Goal: Transaction & Acquisition: Purchase product/service

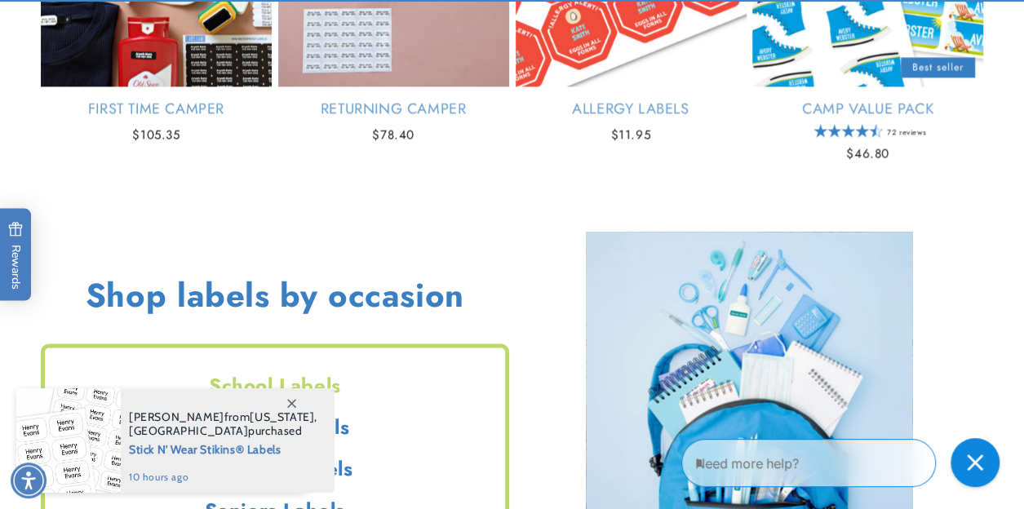
scroll to position [1310, 0]
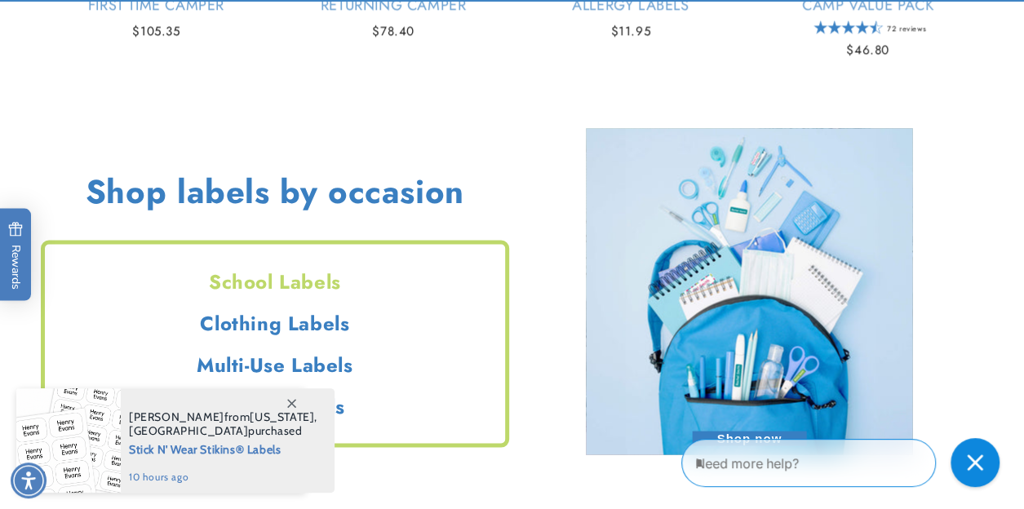
click at [293, 282] on h2 "School Labels" at bounding box center [275, 280] width 460 height 25
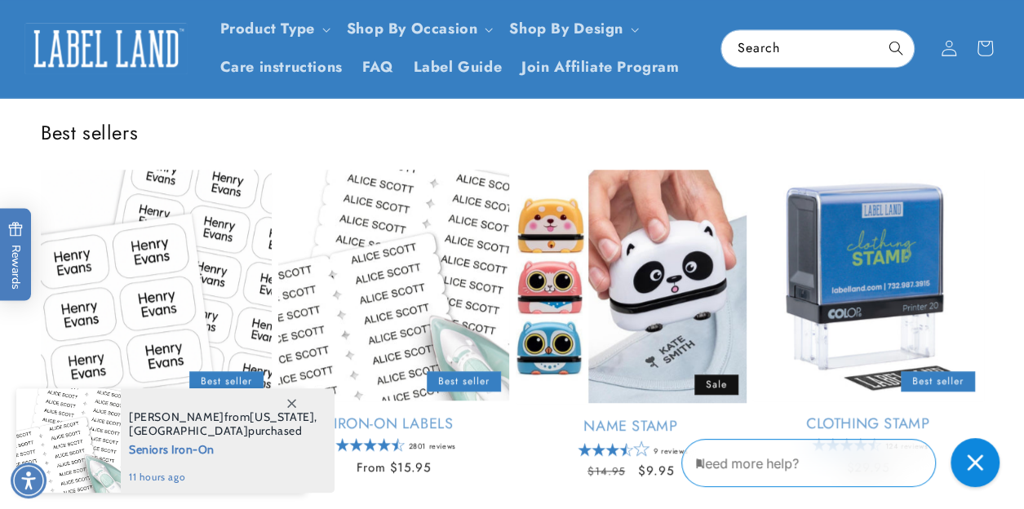
scroll to position [0, 0]
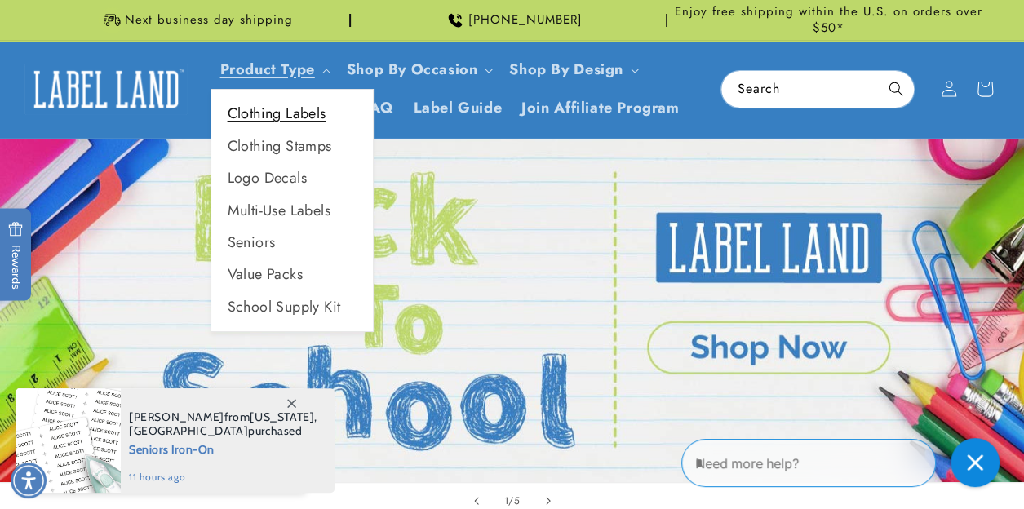
click at [261, 115] on link "Clothing Labels" at bounding box center [292, 114] width 162 height 32
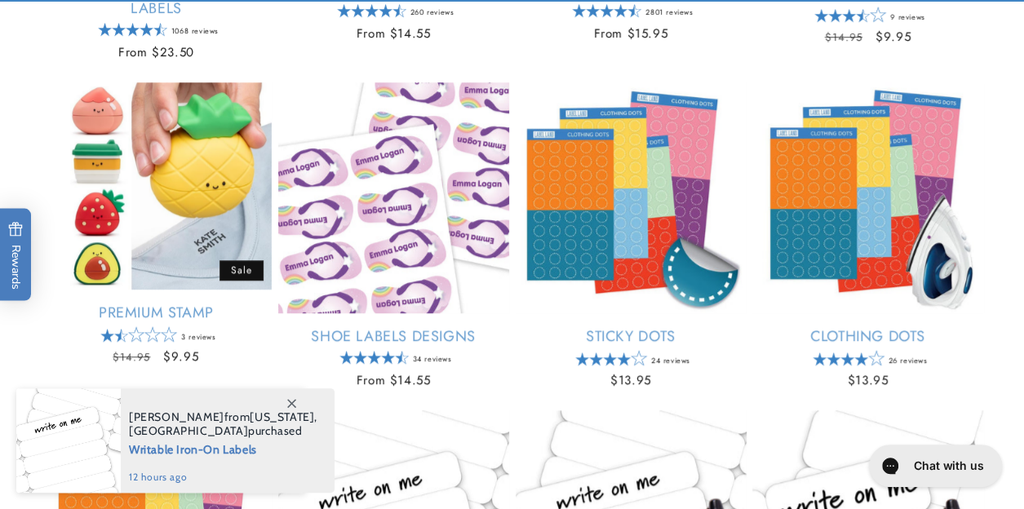
scroll to position [561, 0]
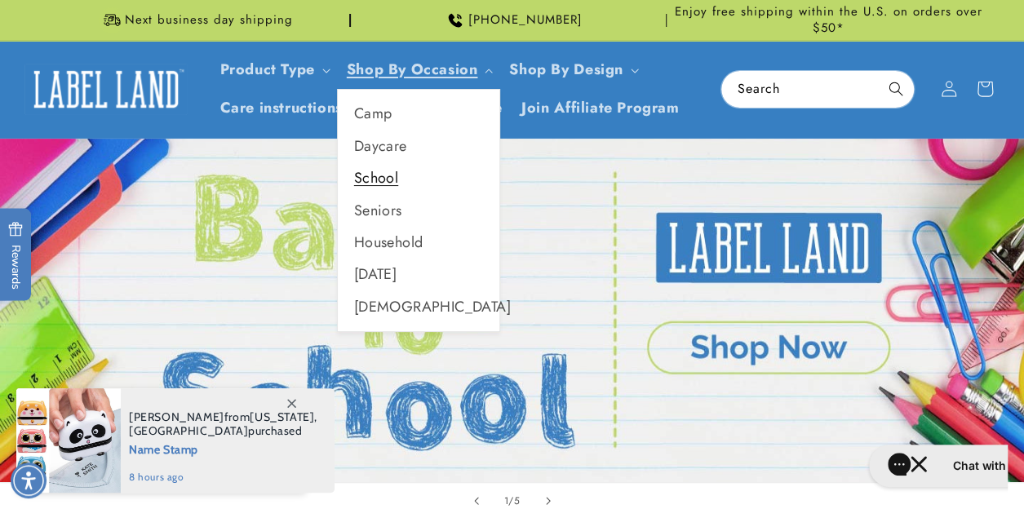
click at [373, 185] on link "School" at bounding box center [419, 178] width 162 height 32
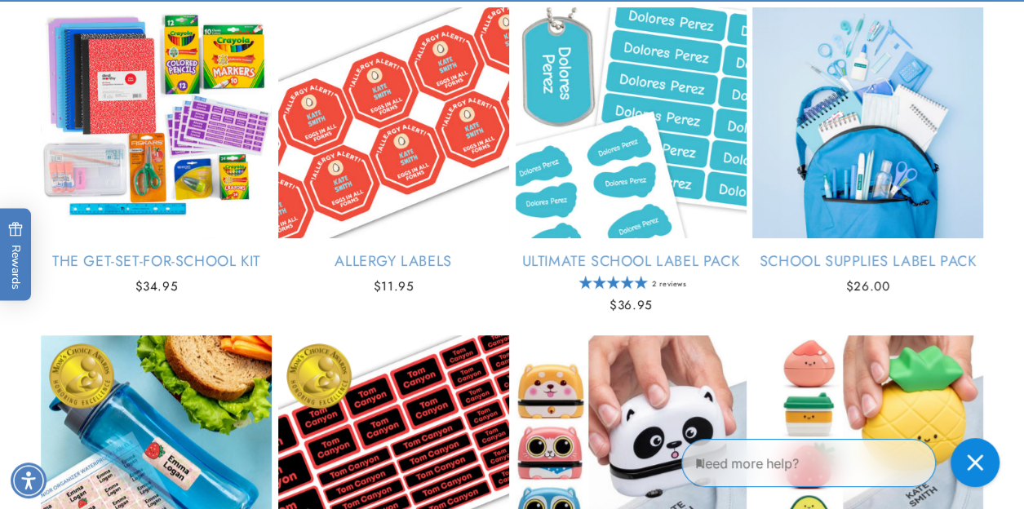
scroll to position [304, 0]
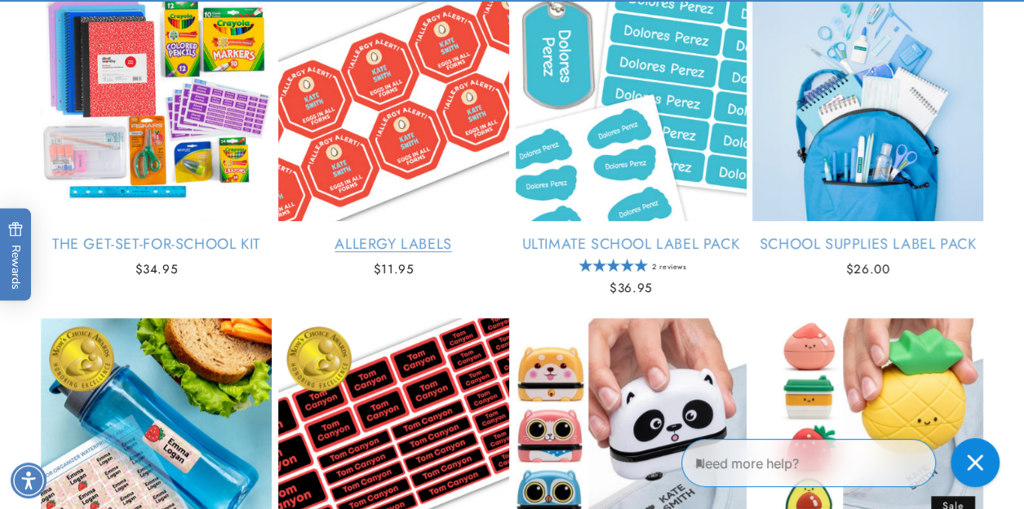
click at [344, 235] on link "Allergy Labels" at bounding box center [393, 244] width 231 height 19
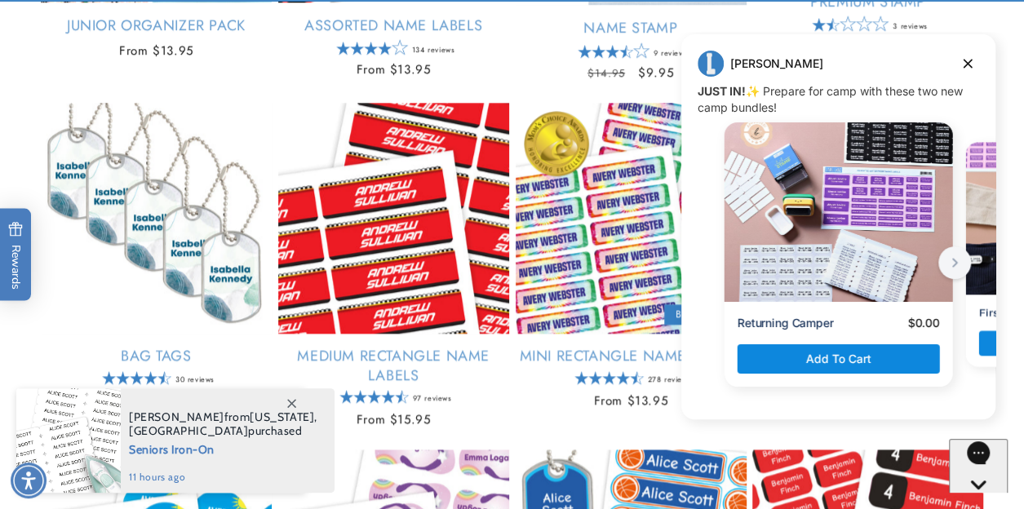
scroll to position [1036, 0]
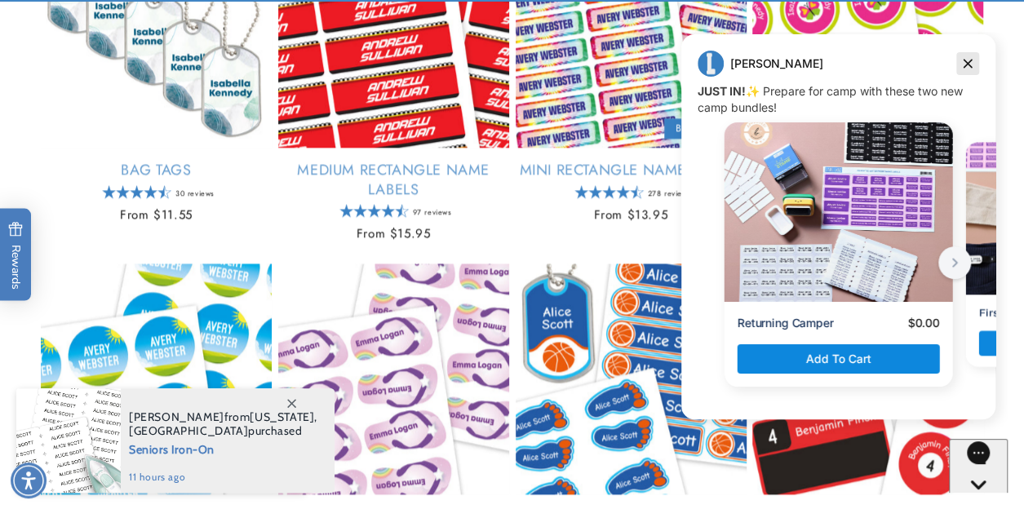
click at [969, 64] on icon "Dismiss campaign" at bounding box center [968, 64] width 16 height 20
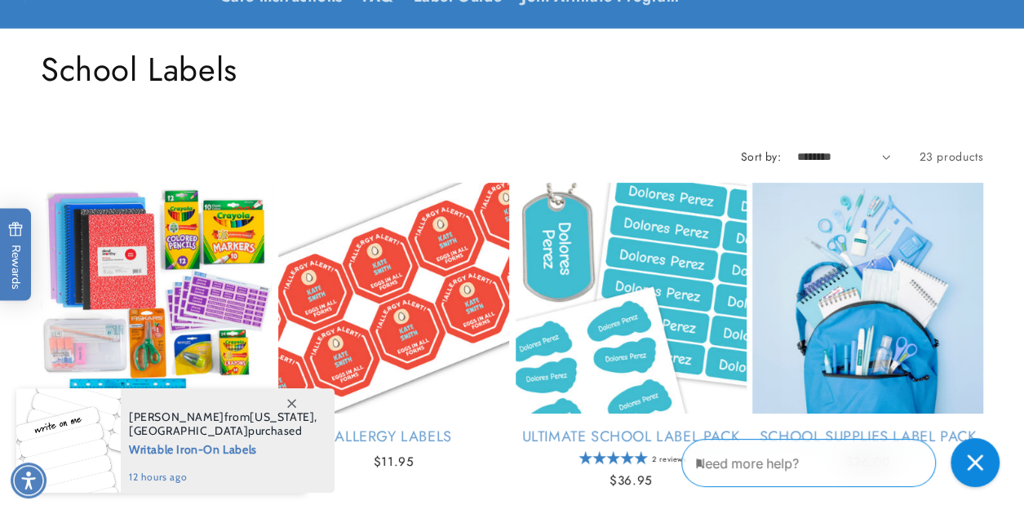
scroll to position [104, 0]
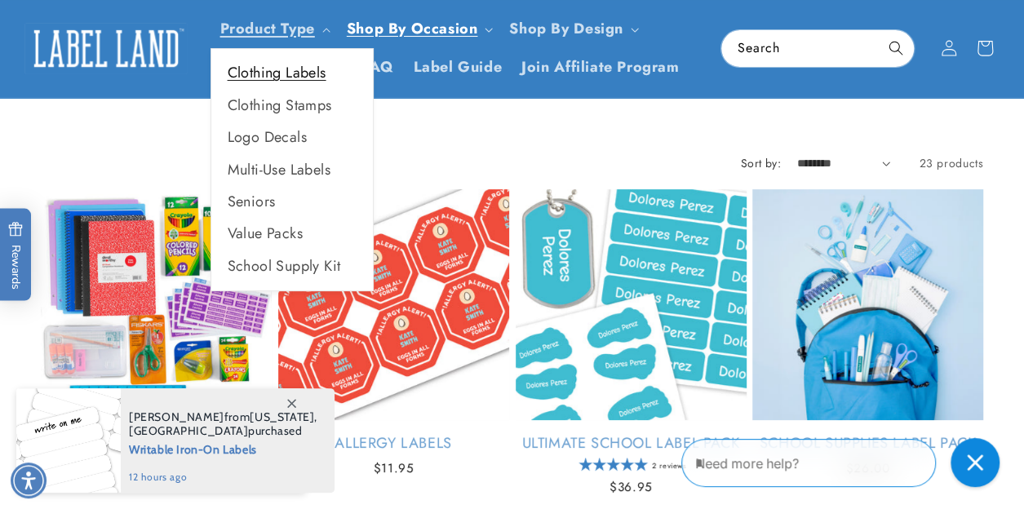
click at [261, 66] on link "Clothing Labels" at bounding box center [292, 73] width 162 height 32
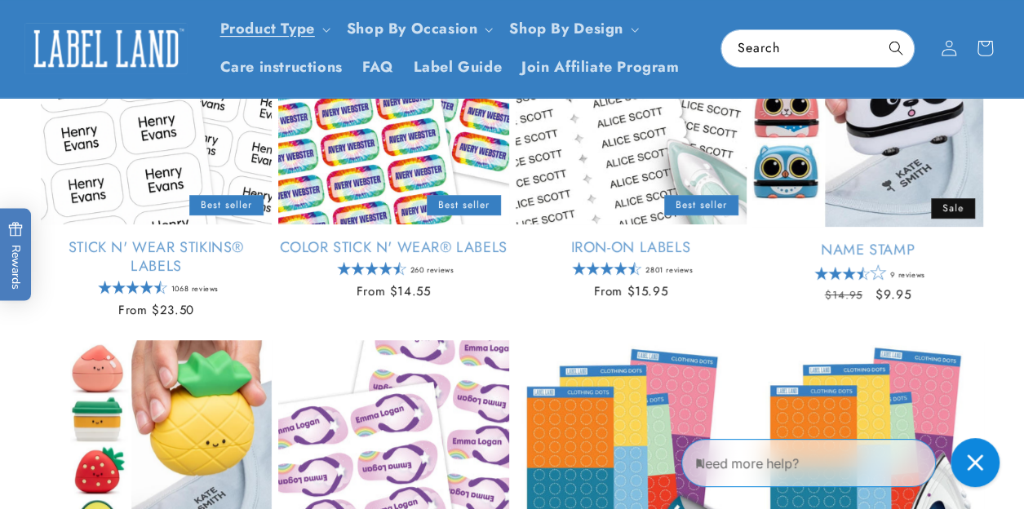
scroll to position [277, 0]
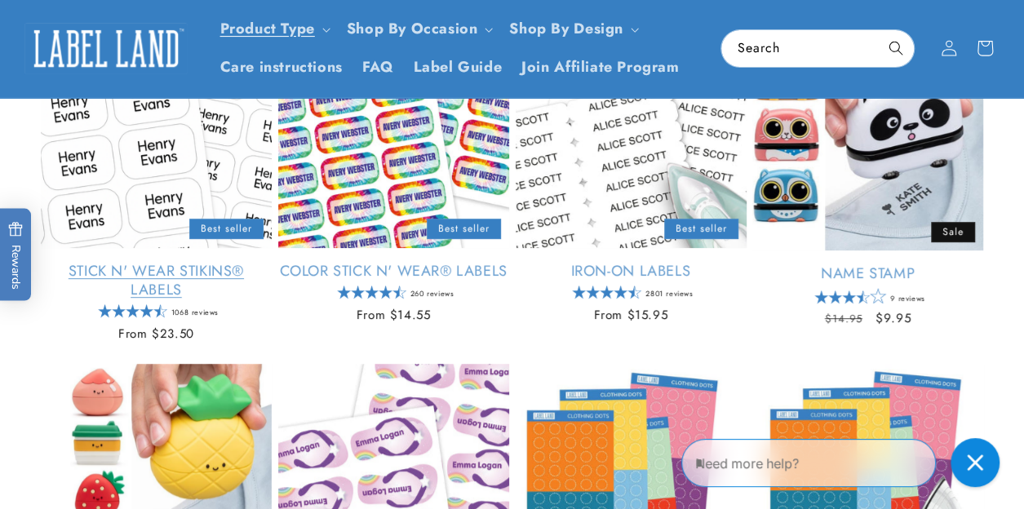
click at [162, 262] on link "Stick N' Wear Stikins® Labels" at bounding box center [156, 281] width 231 height 38
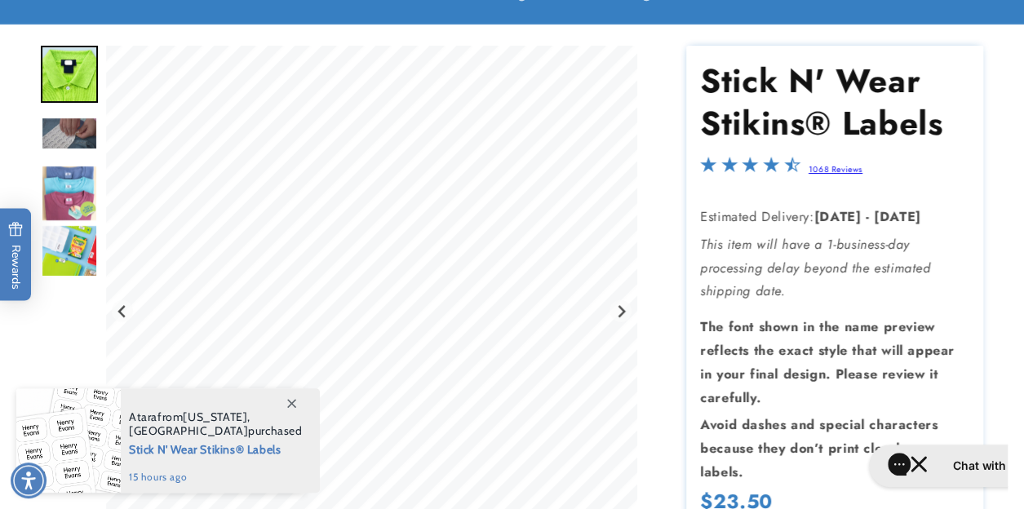
scroll to position [142, 0]
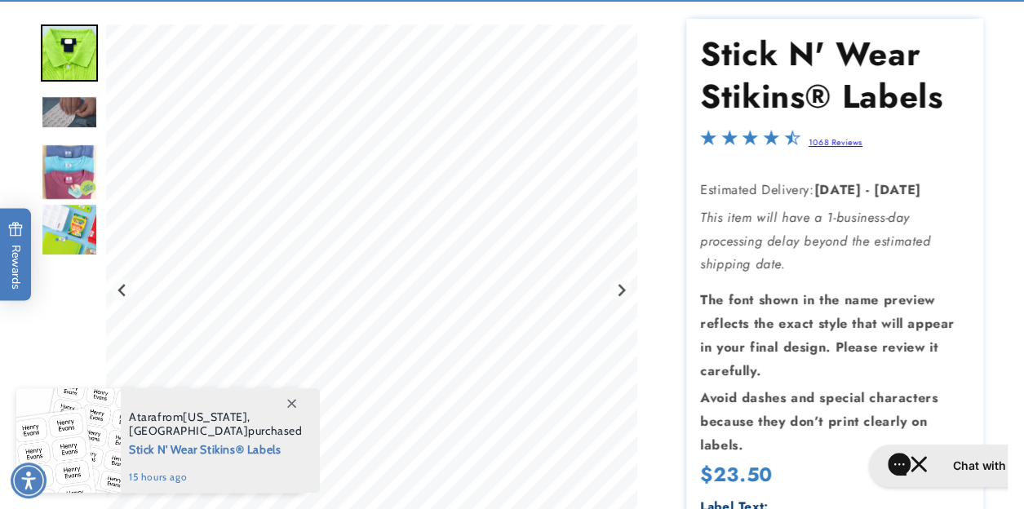
drag, startPoint x: 1031, startPoint y: 44, endPoint x: 1036, endPoint y: 69, distance: 25.1
click at [1023, 69] on html "Skip to main content Enable accessibility for low vision Open the accessibility…" at bounding box center [512, 112] width 1024 height 509
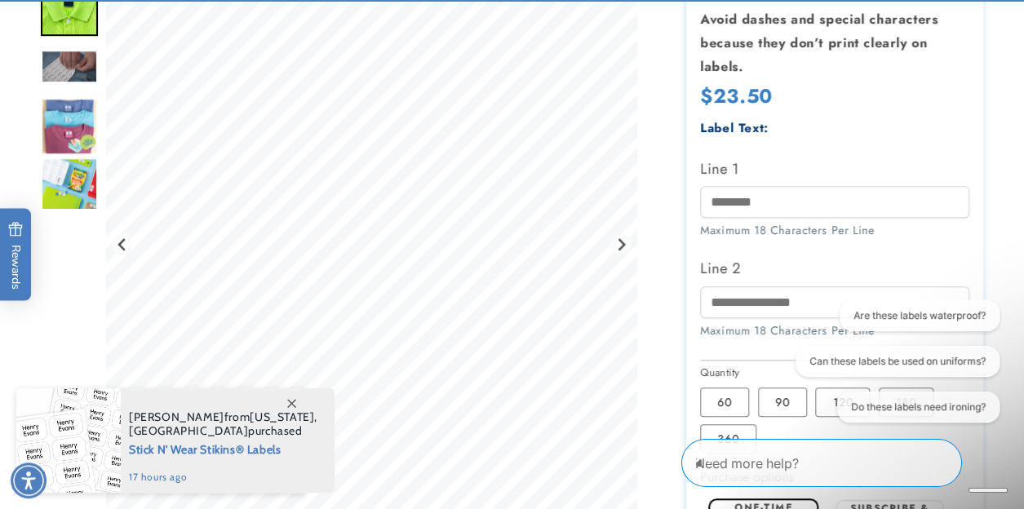
scroll to position [530, 0]
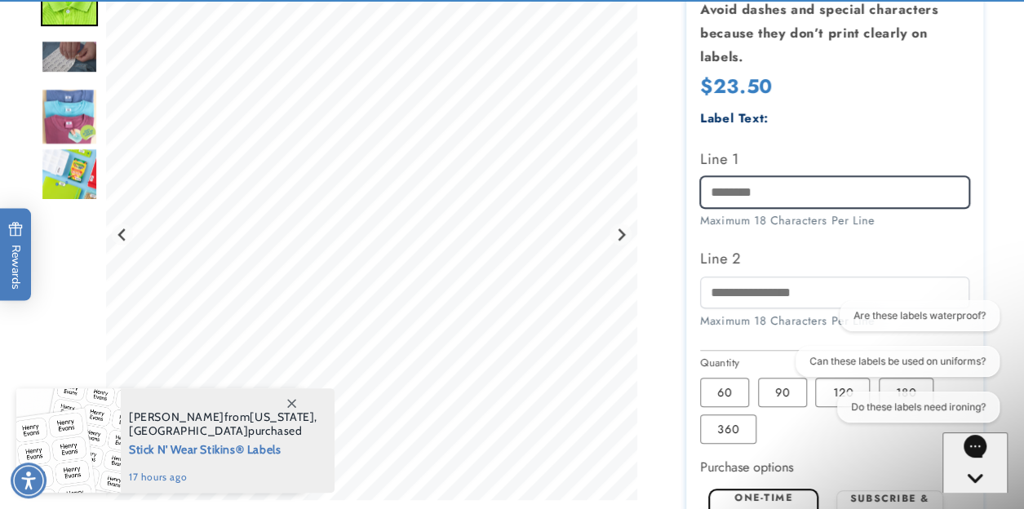
click at [790, 200] on input "Line 1" at bounding box center [834, 192] width 268 height 32
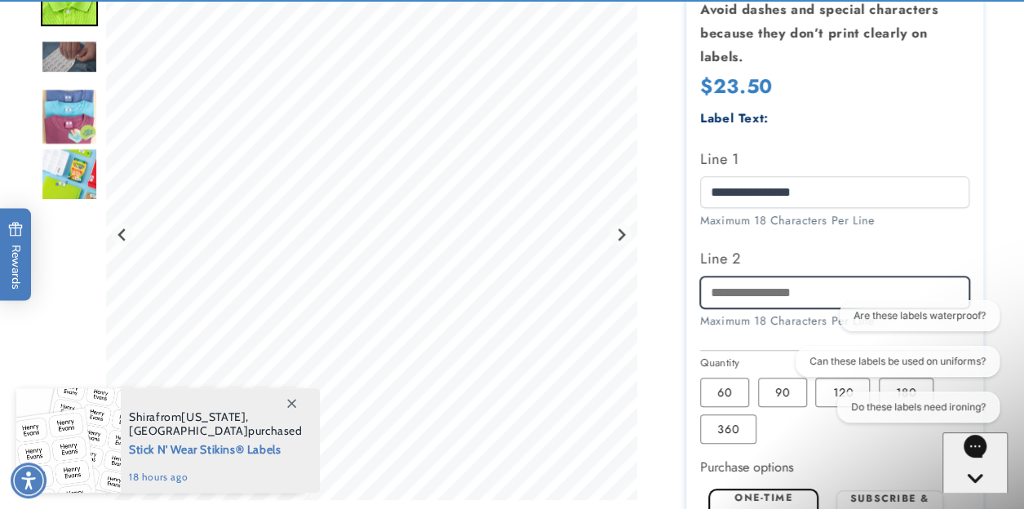
click at [738, 298] on input "Line 2" at bounding box center [834, 293] width 268 height 32
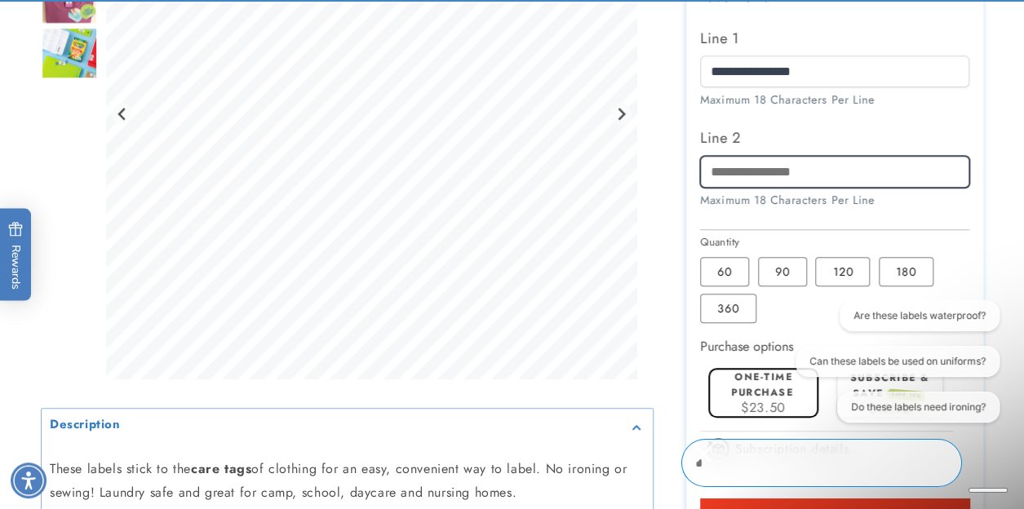
scroll to position [790, 0]
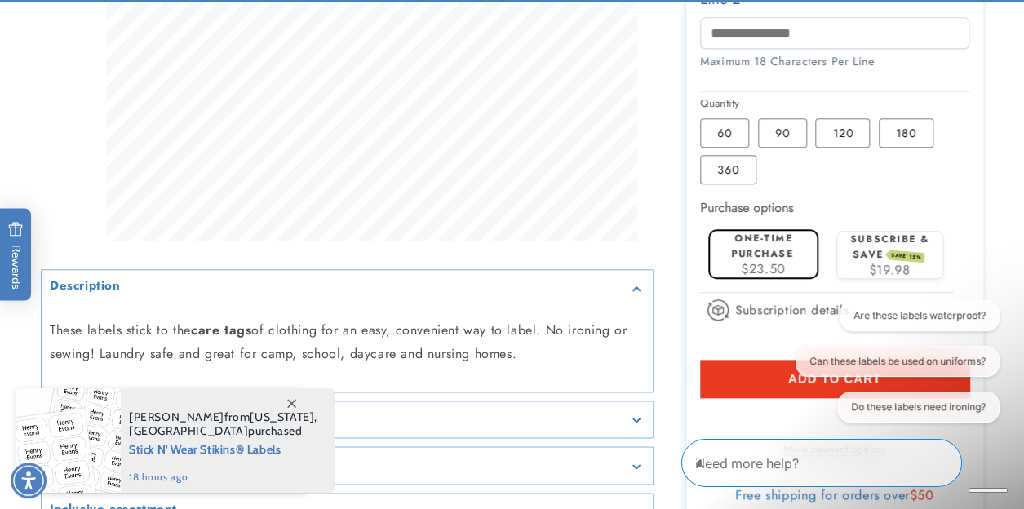
click at [909, 252] on span "SAVE 15%" at bounding box center [906, 257] width 37 height 13
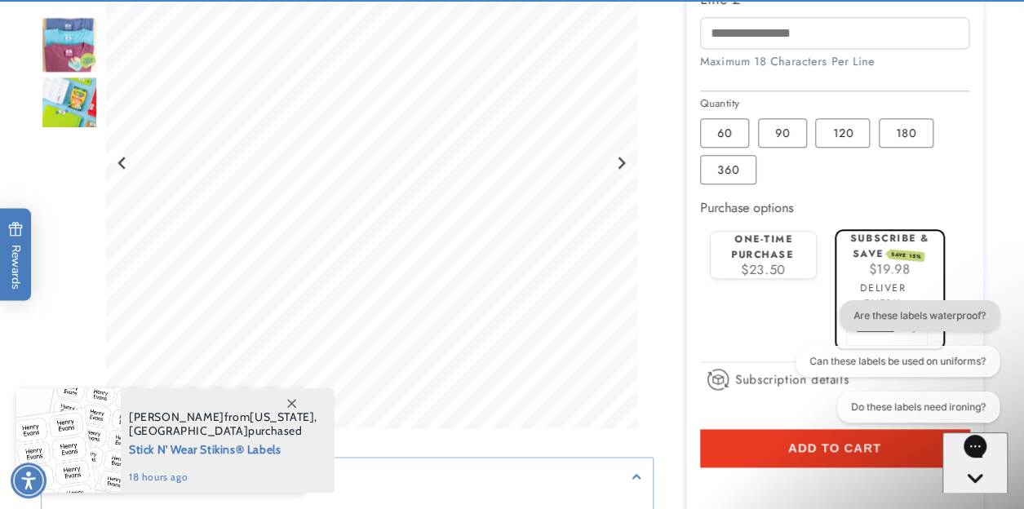
click at [915, 314] on button "Are these labels waterproof?" at bounding box center [920, 315] width 160 height 31
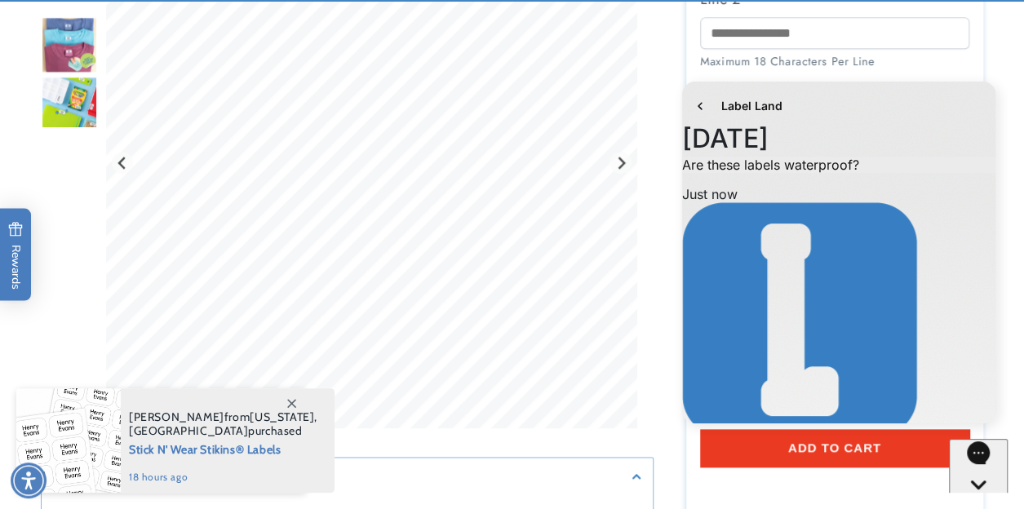
scroll to position [20, 0]
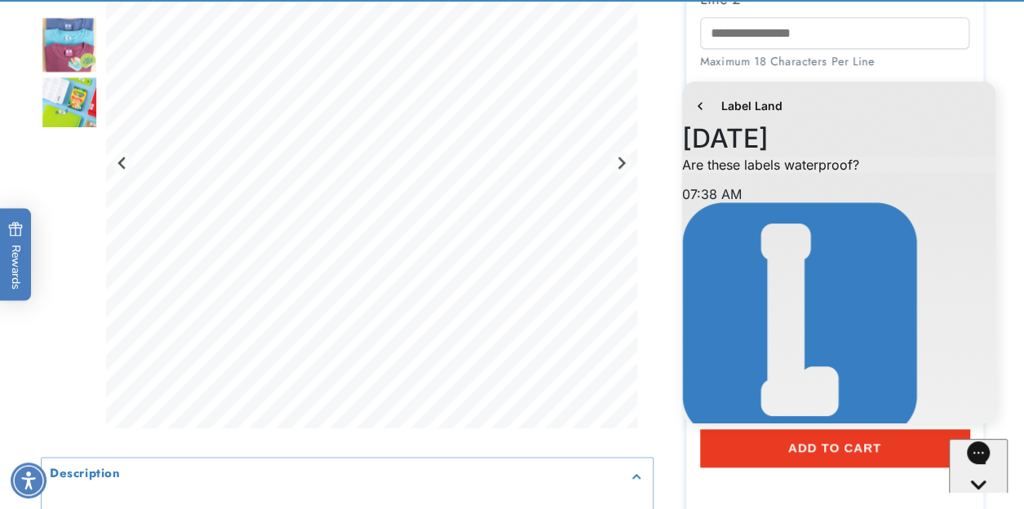
click at [1004, 153] on div "Label Land September 20 7:38 AM. You said: Are these labels waterproof? 07:38 A…" at bounding box center [839, 254] width 338 height 362
drag, startPoint x: 991, startPoint y: 82, endPoint x: 717, endPoint y: 111, distance: 275.7
click at [717, 111] on div "Label Land September 20 7:38 AM. You said: Are these labels waterproof? 07:38 A…" at bounding box center [838, 253] width 313 height 342
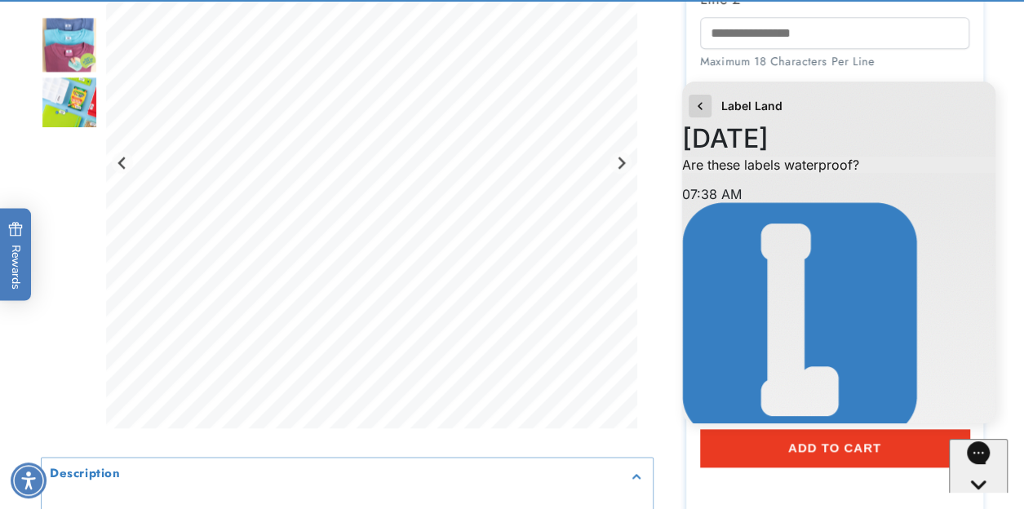
click at [703, 104] on icon "go to home page" at bounding box center [700, 106] width 16 height 20
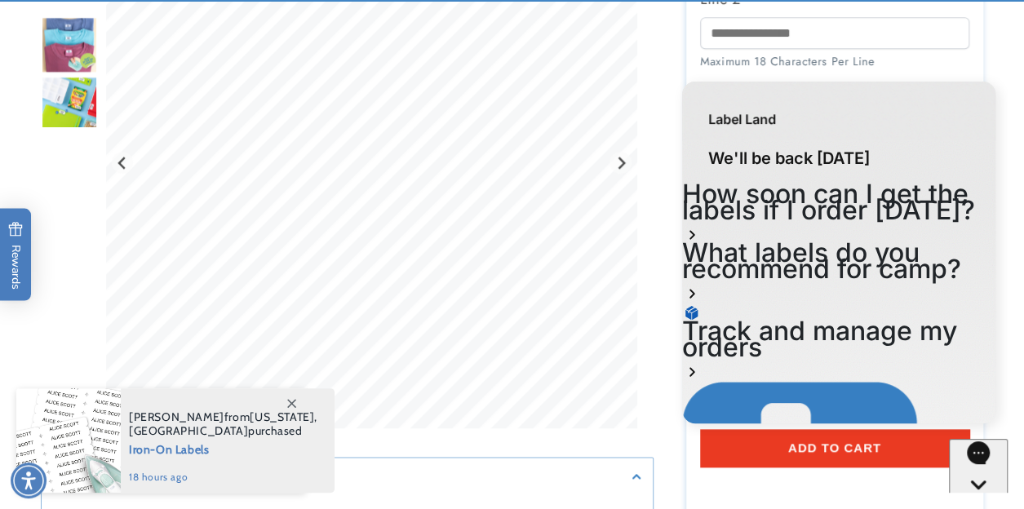
click at [979, 505] on div "Gorgias live chat" at bounding box center [979, 515] width 46 height 20
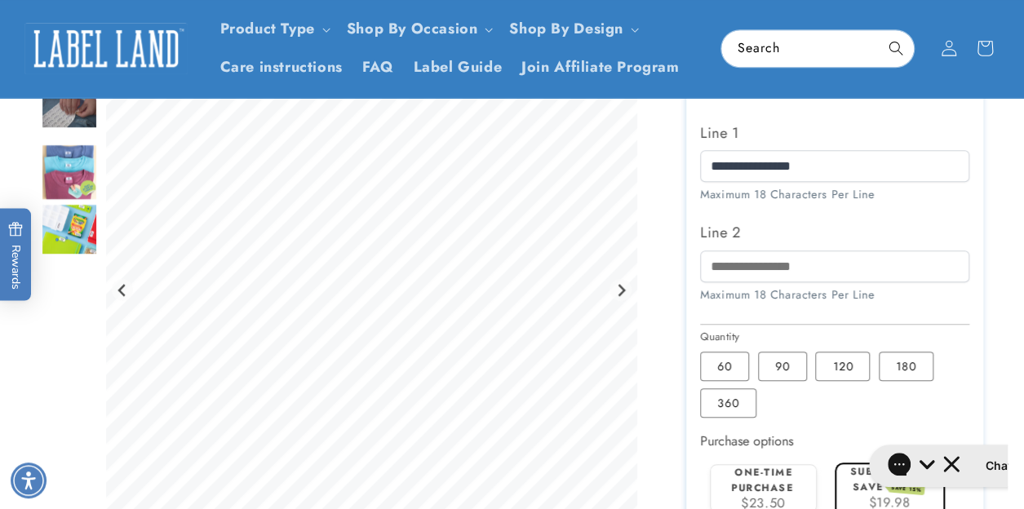
scroll to position [537, 0]
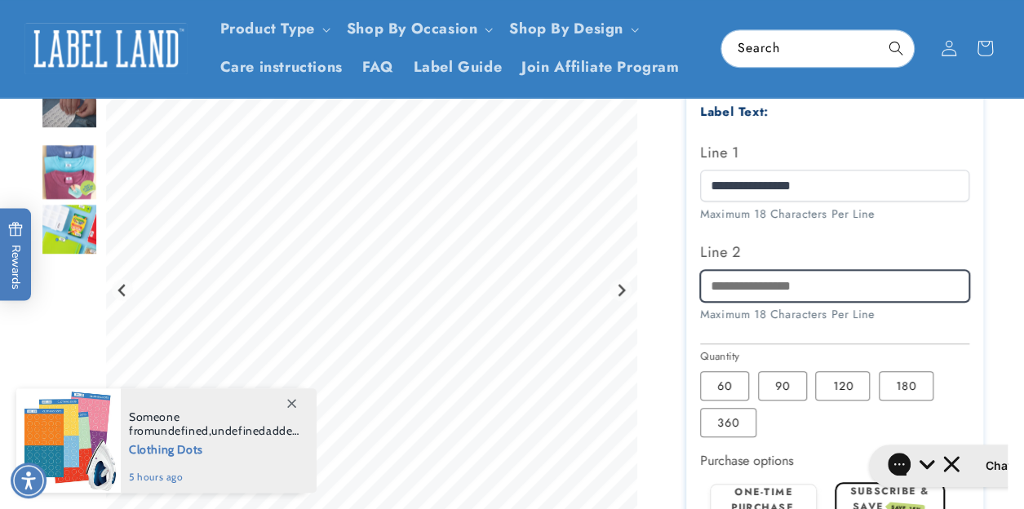
click at [829, 275] on input "Line 2" at bounding box center [834, 286] width 268 height 32
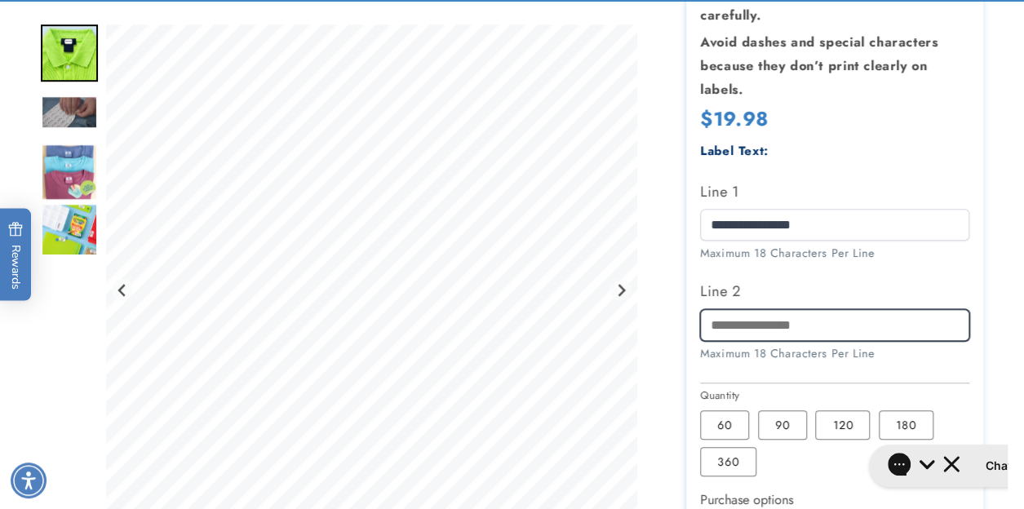
scroll to position [514, 0]
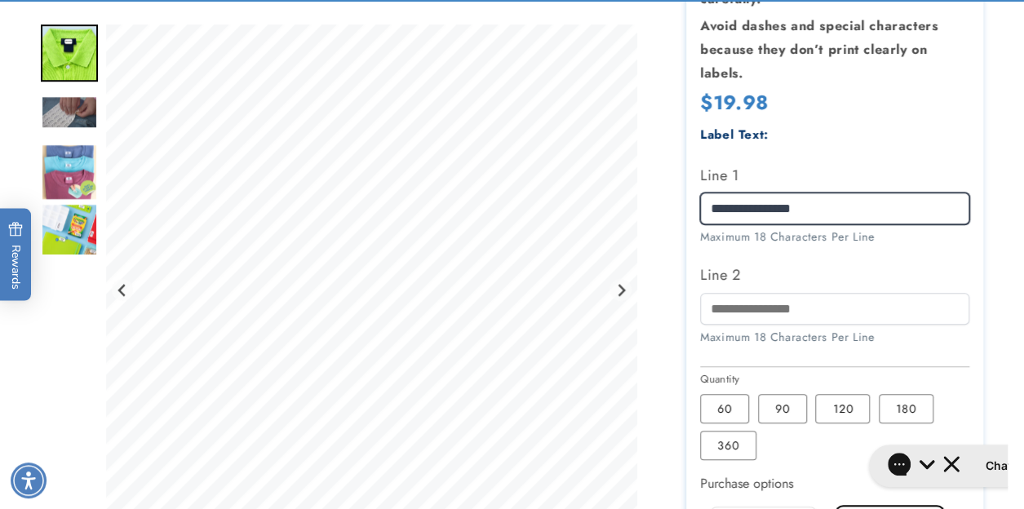
click at [833, 195] on input "**********" at bounding box center [834, 209] width 268 height 32
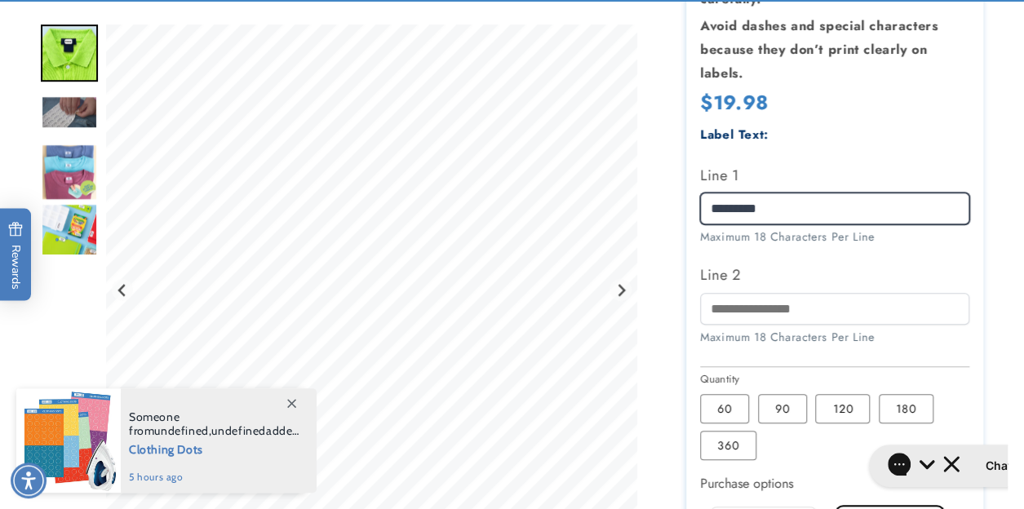
type input "********"
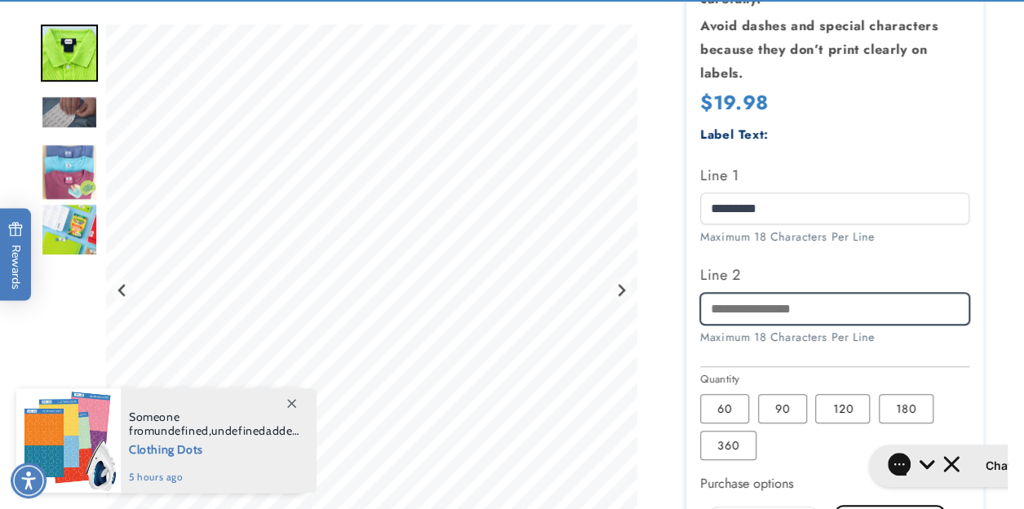
click at [777, 304] on input "Line 2" at bounding box center [834, 309] width 268 height 32
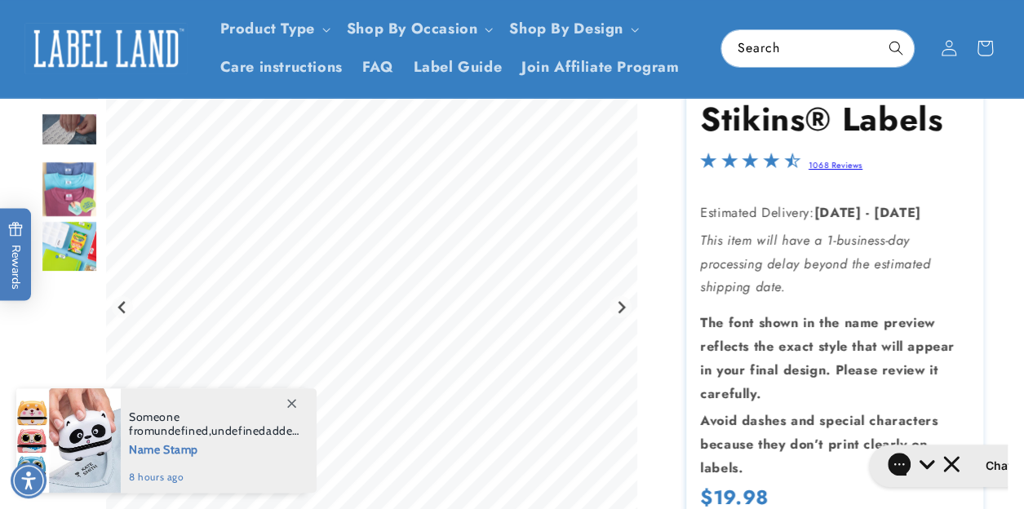
scroll to position [111, 0]
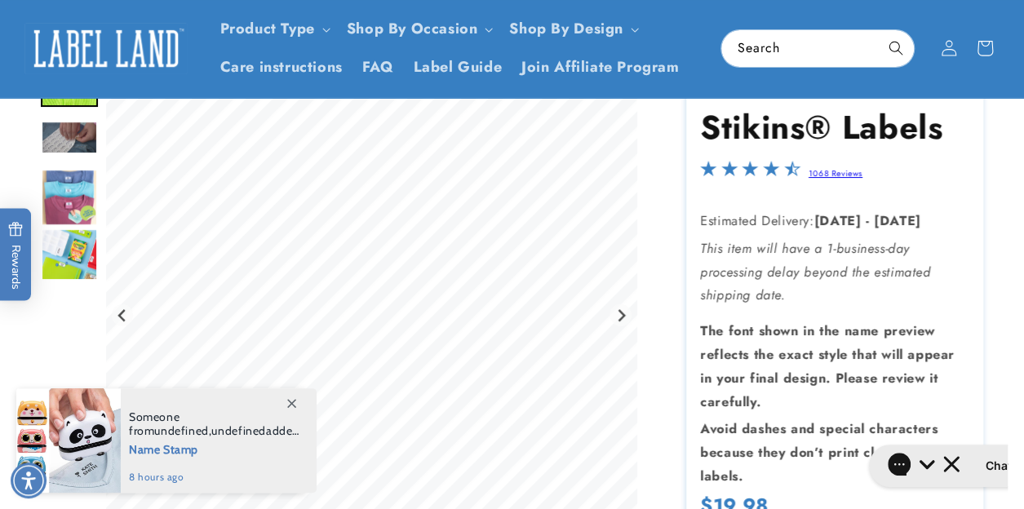
type input "*******"
click at [55, 134] on img "Go to slide 3" at bounding box center [69, 137] width 57 height 33
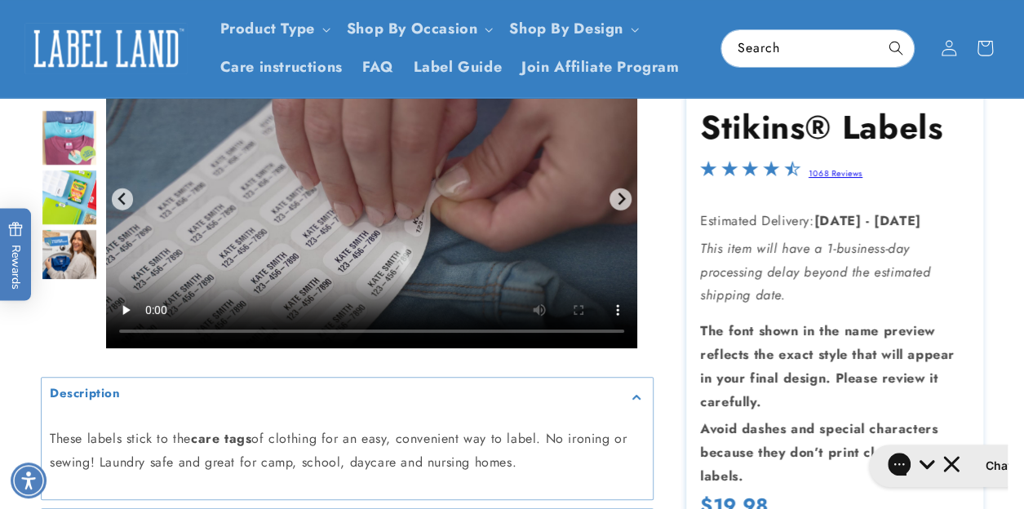
click at [70, 175] on img "Go to slide 5" at bounding box center [69, 197] width 57 height 57
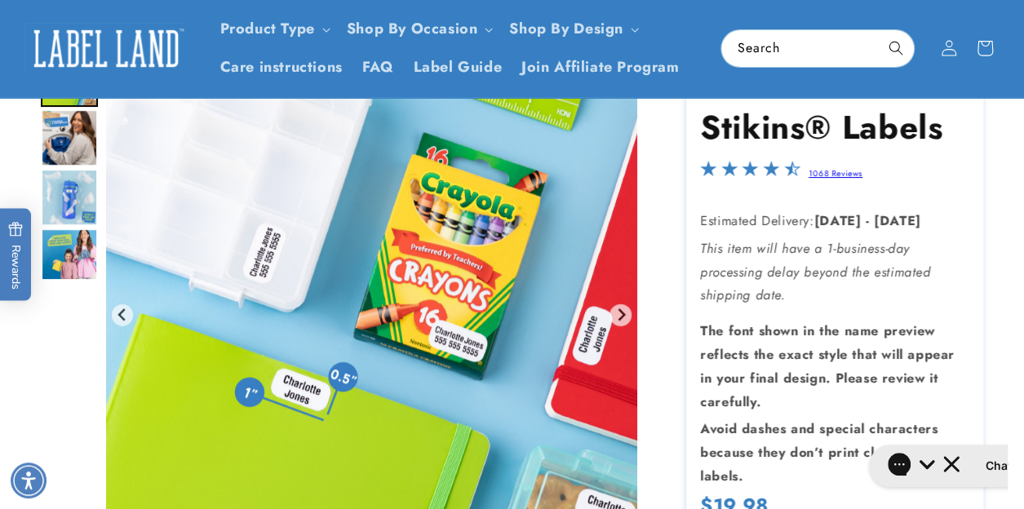
click at [70, 175] on img "Go to slide 7" at bounding box center [69, 197] width 57 height 57
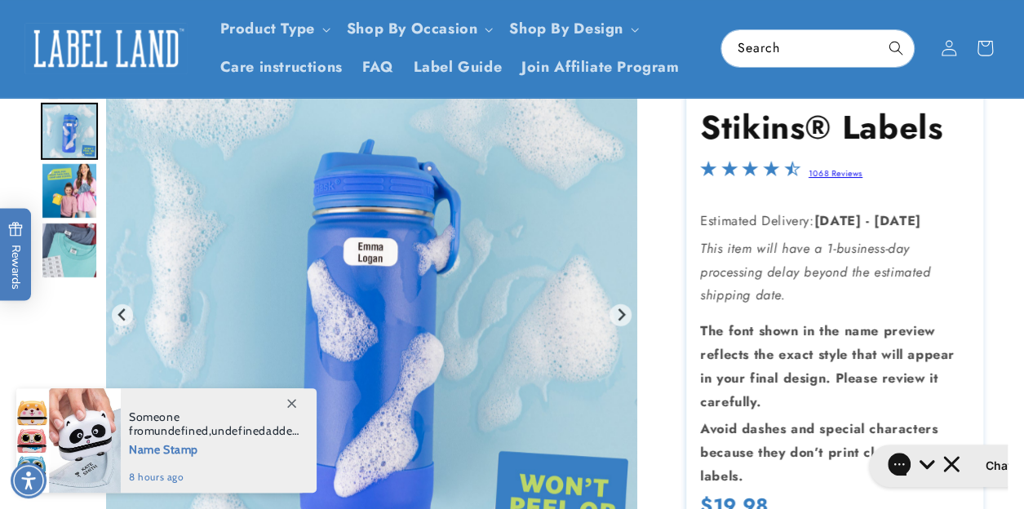
click at [70, 184] on img "Go to slide 8" at bounding box center [69, 190] width 57 height 57
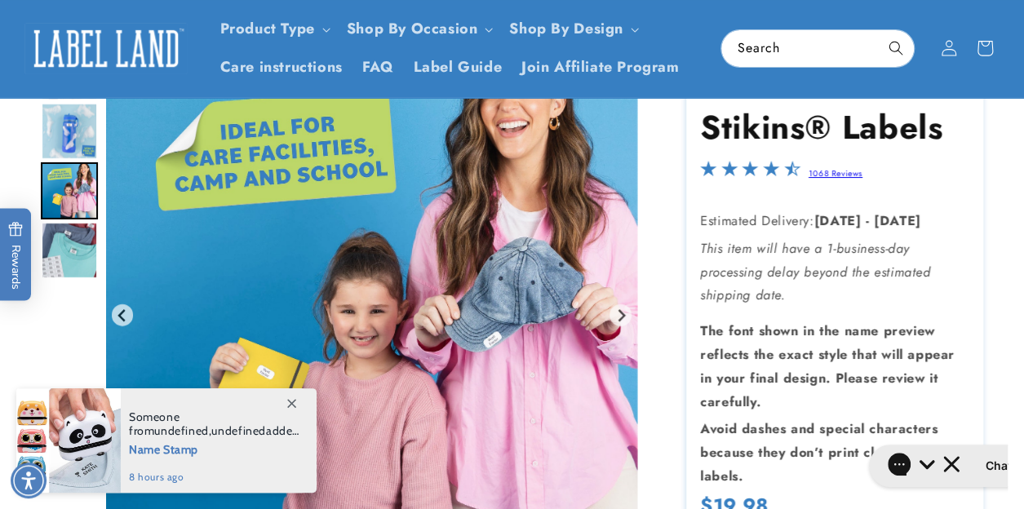
click at [75, 231] on img "Go to slide 9" at bounding box center [69, 250] width 57 height 57
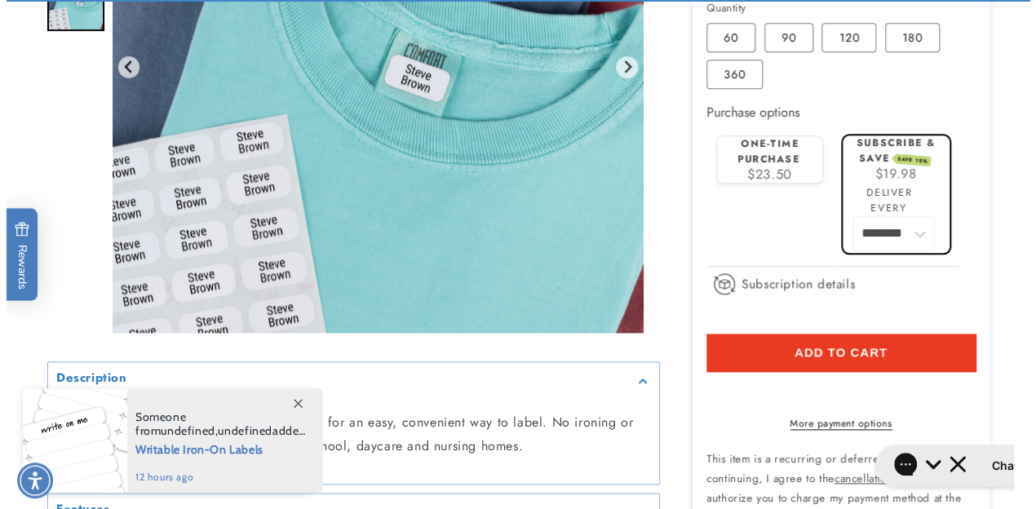
scroll to position [955, 0]
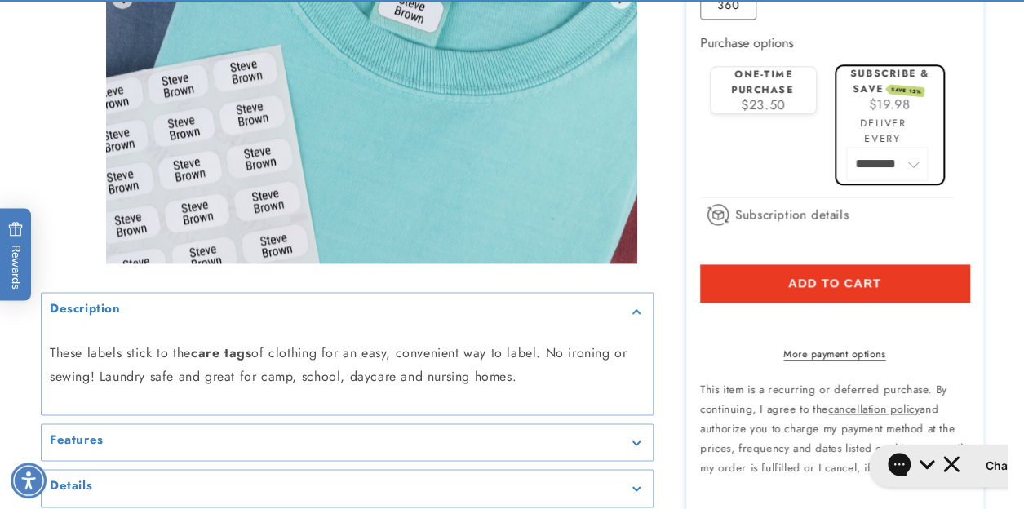
click at [877, 282] on span "Add to cart" at bounding box center [834, 283] width 93 height 15
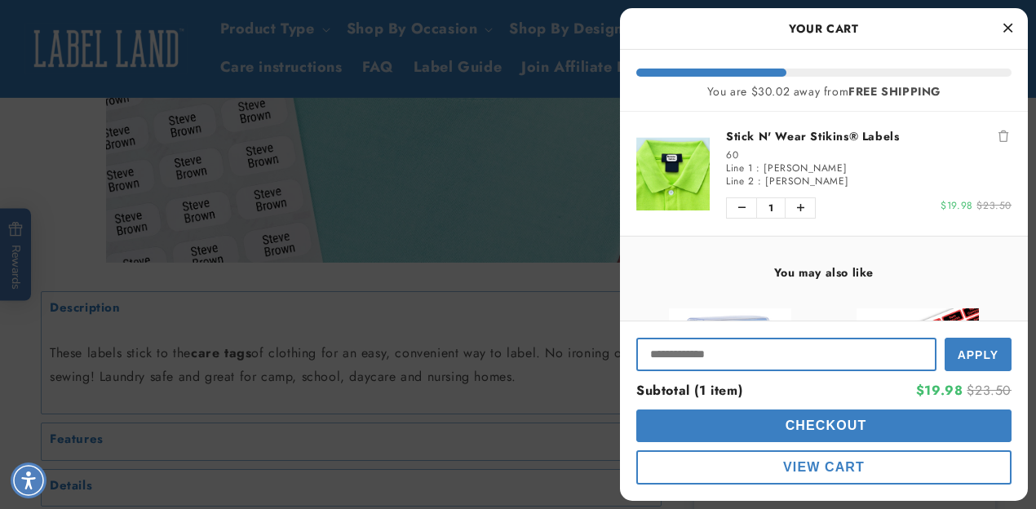
click at [705, 347] on input "Input Discount" at bounding box center [786, 354] width 300 height 33
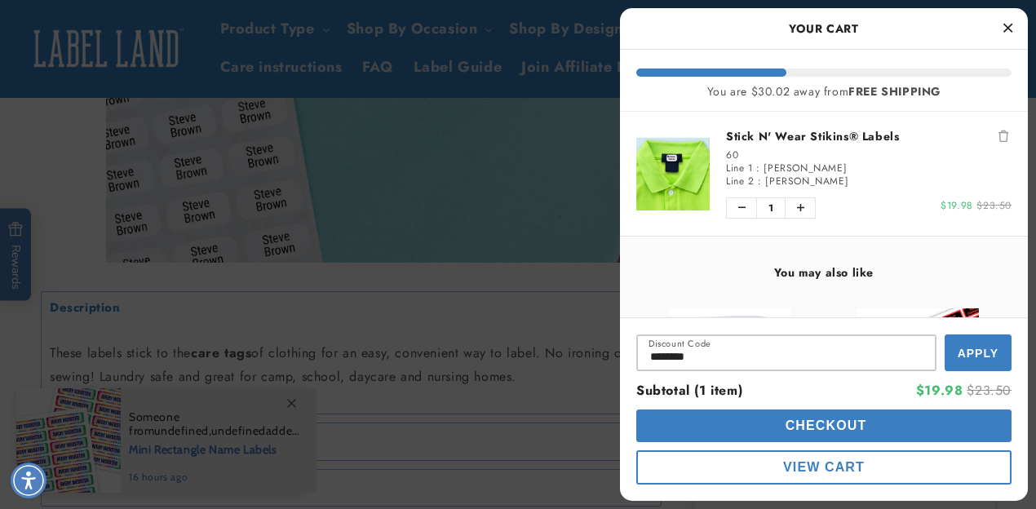
click at [986, 348] on span "Apply" at bounding box center [978, 353] width 41 height 13
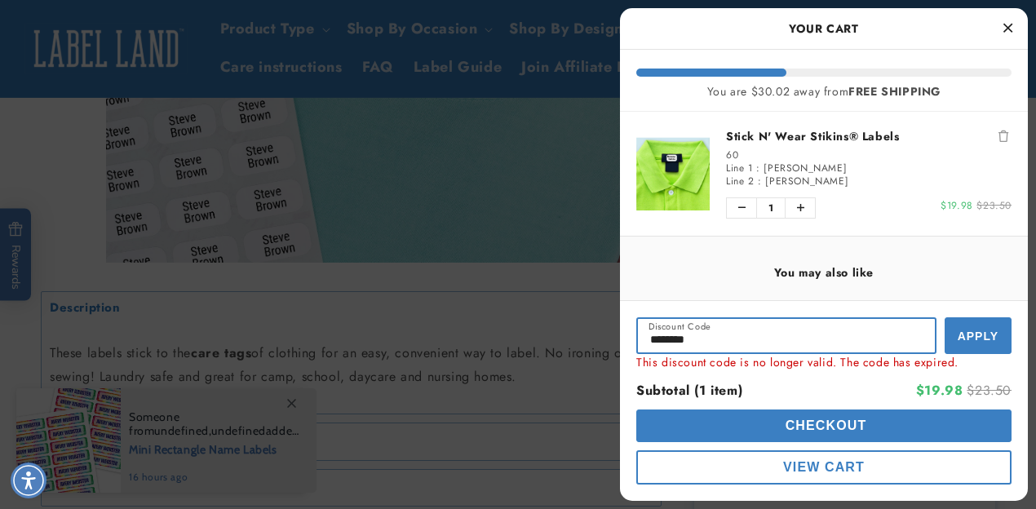
click at [779, 338] on input "********" at bounding box center [786, 335] width 300 height 37
type input "*"
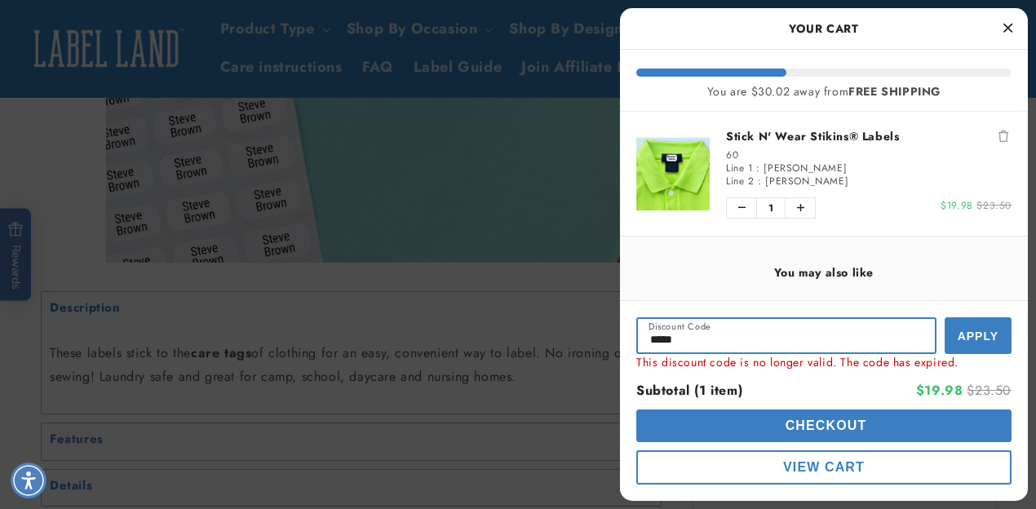
type input "*****"
click at [973, 337] on span "Apply" at bounding box center [978, 336] width 41 height 13
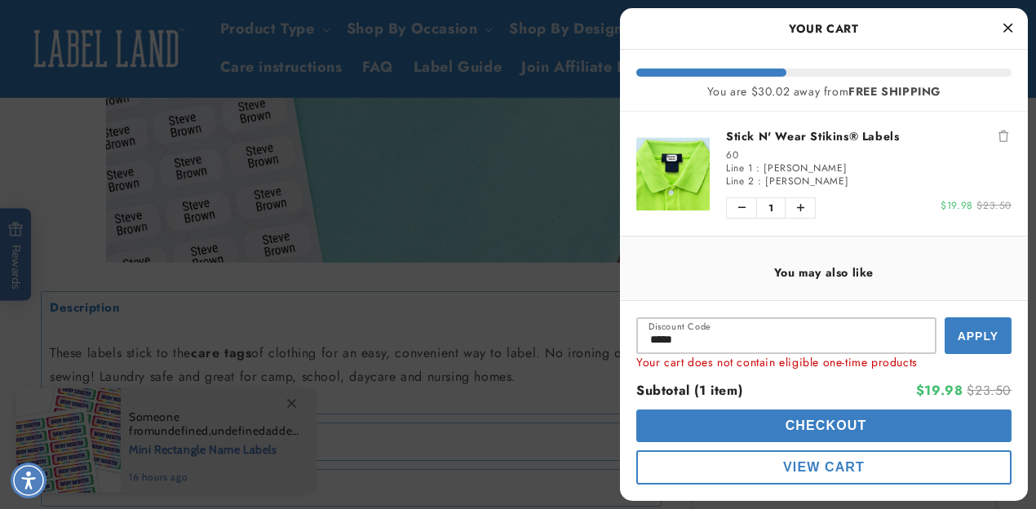
click at [859, 424] on span "Checkout" at bounding box center [825, 426] width 86 height 14
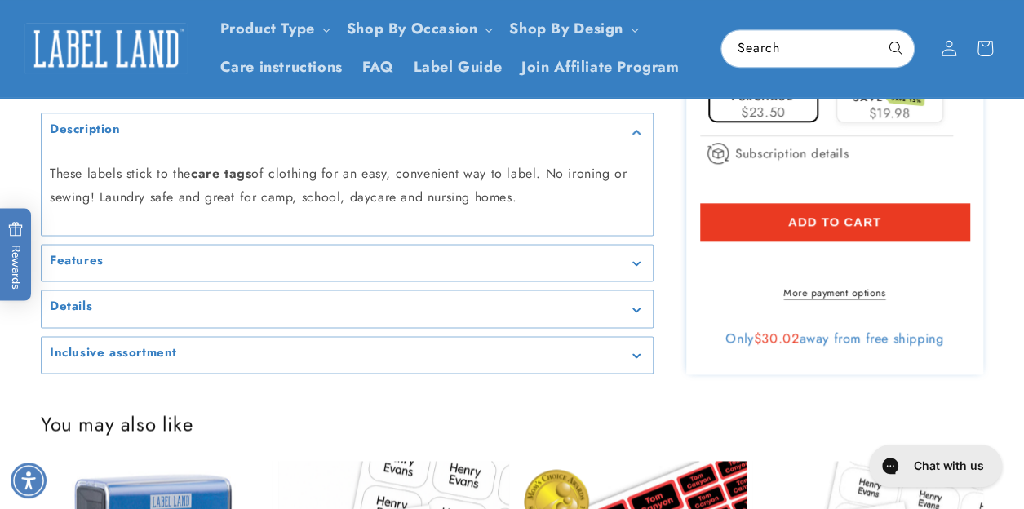
scroll to position [643, 0]
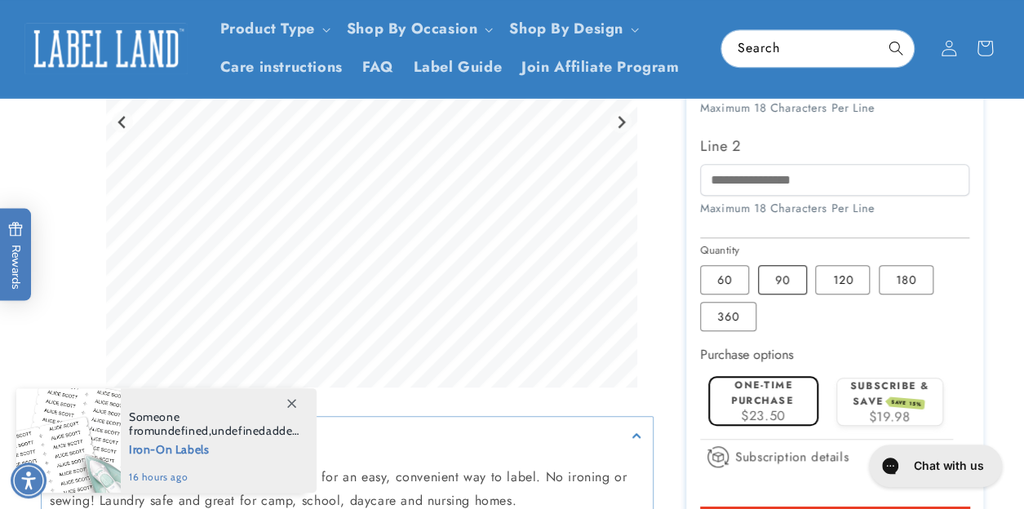
click at [794, 275] on label "90 Variant sold out or unavailable" at bounding box center [782, 279] width 49 height 29
click at [901, 397] on span "SAVE 15%" at bounding box center [906, 403] width 37 height 13
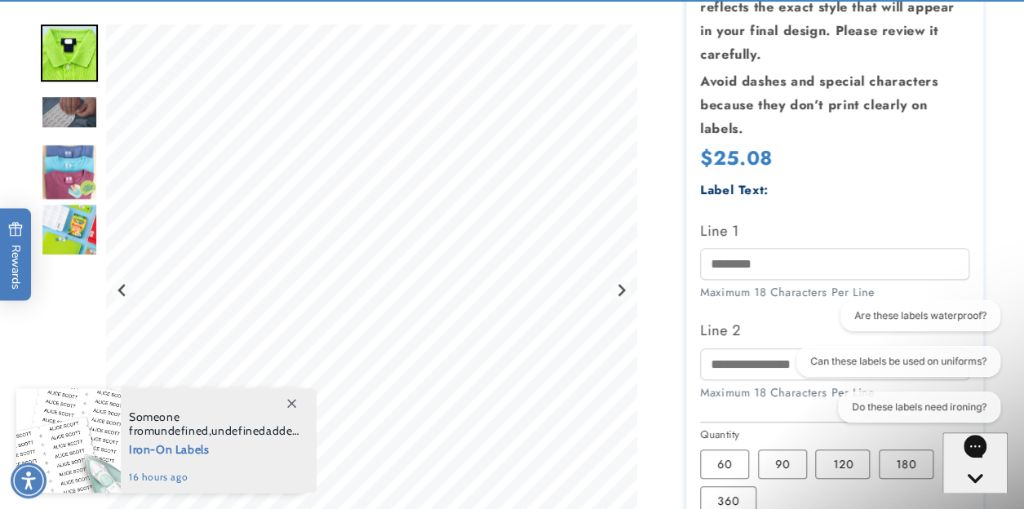
scroll to position [463, 0]
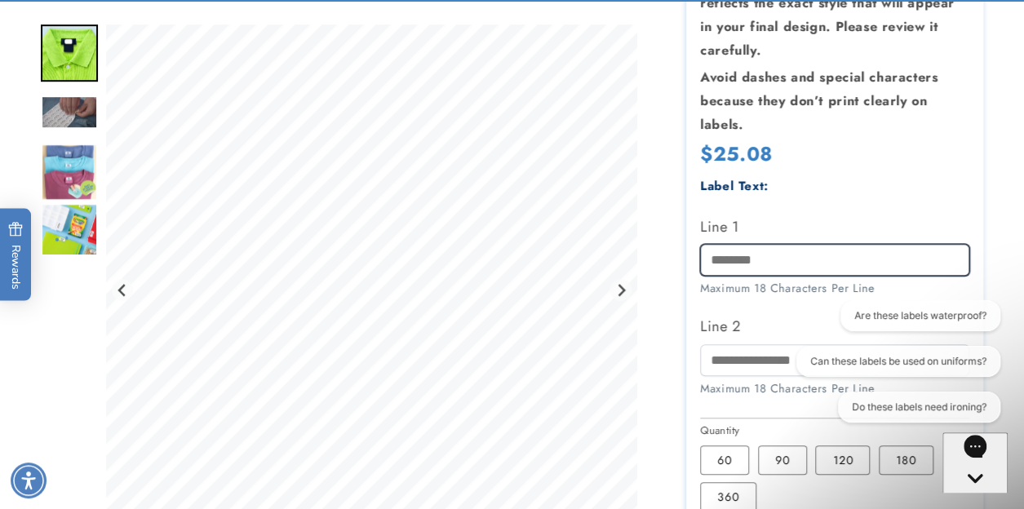
click at [845, 259] on input "Line 1" at bounding box center [834, 260] width 268 height 32
type input "********"
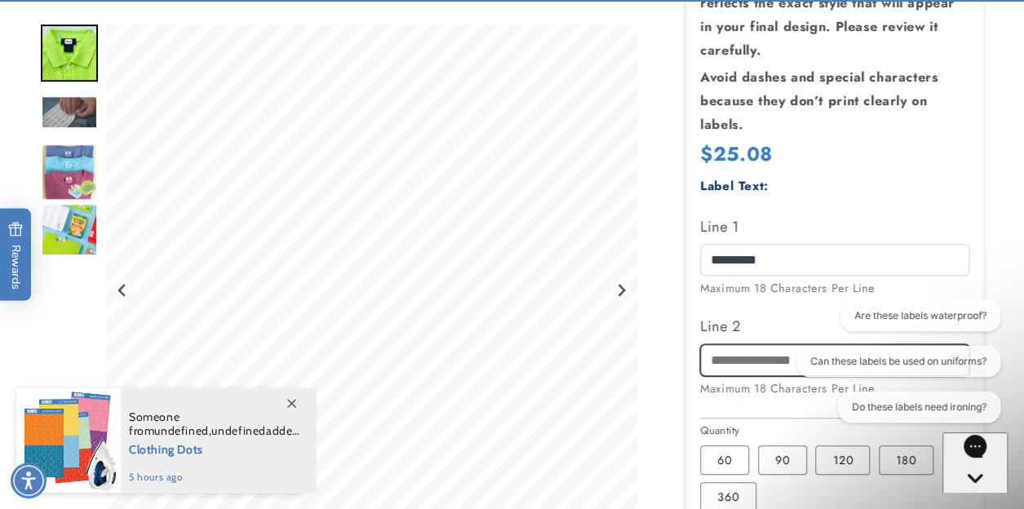
click at [763, 365] on input "Line 2" at bounding box center [834, 360] width 268 height 32
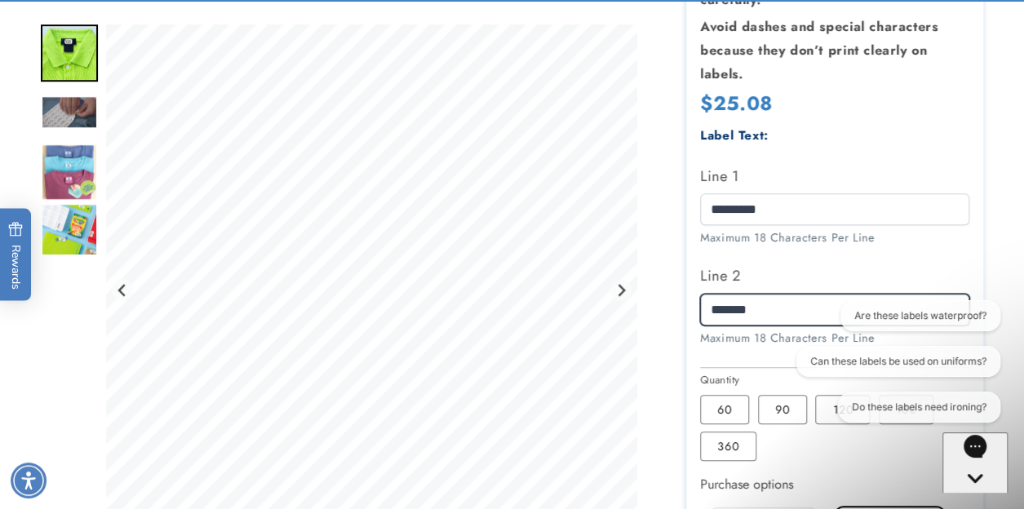
scroll to position [591, 0]
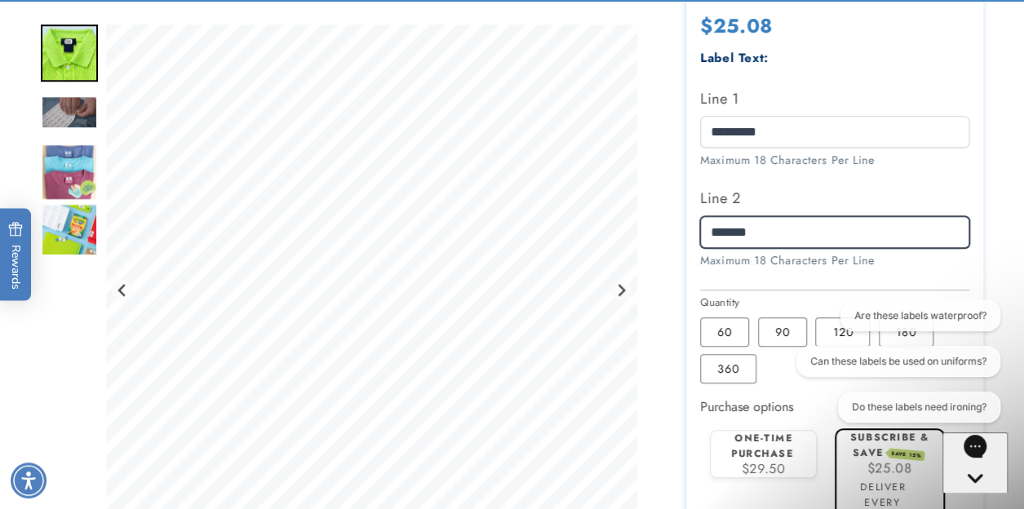
click at [714, 229] on input "*******" at bounding box center [834, 232] width 268 height 32
type input "*******"
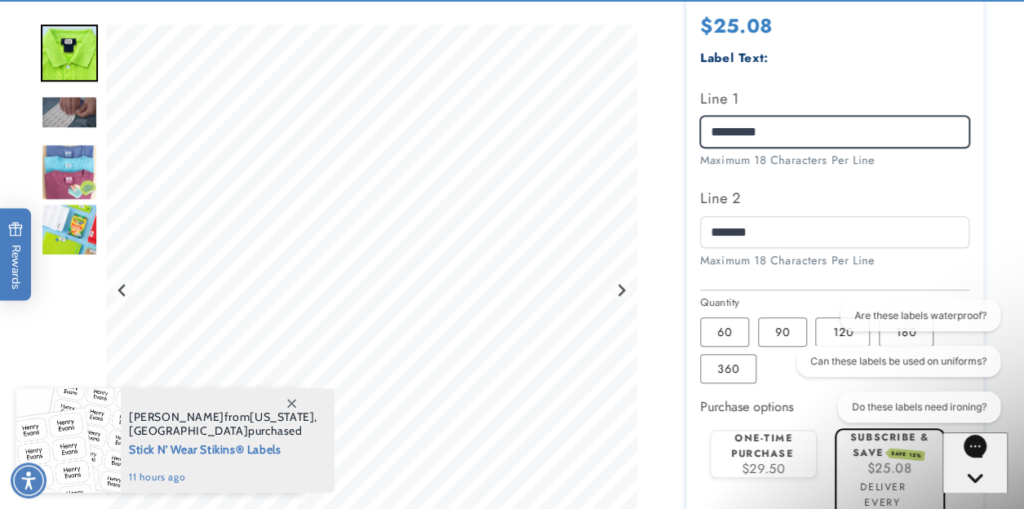
click at [712, 133] on input "********" at bounding box center [834, 132] width 268 height 32
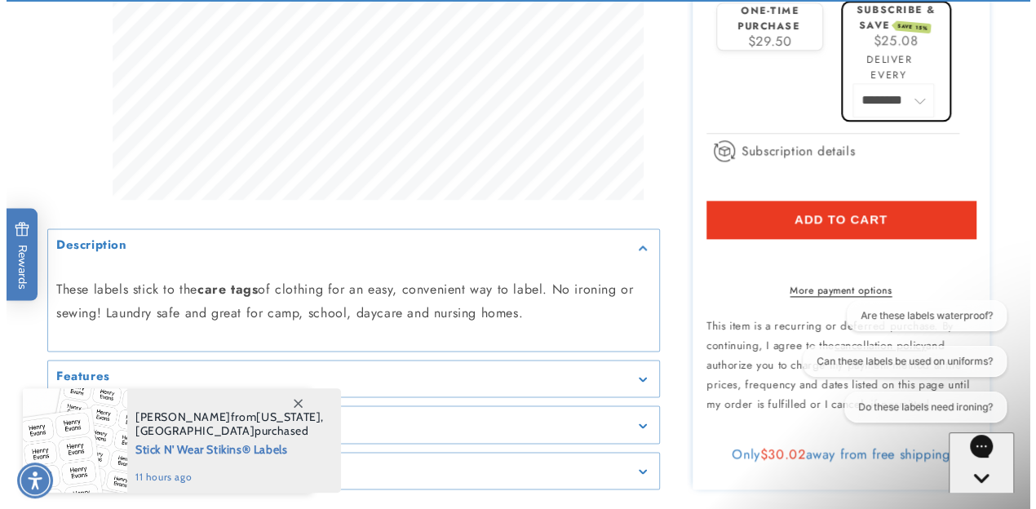
scroll to position [1038, 0]
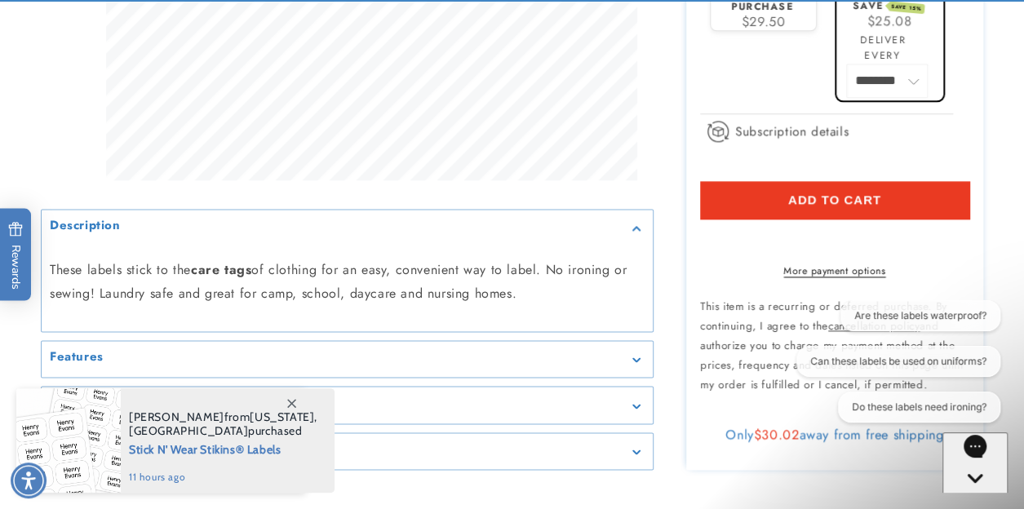
click at [896, 192] on button "Add to cart" at bounding box center [834, 200] width 268 height 38
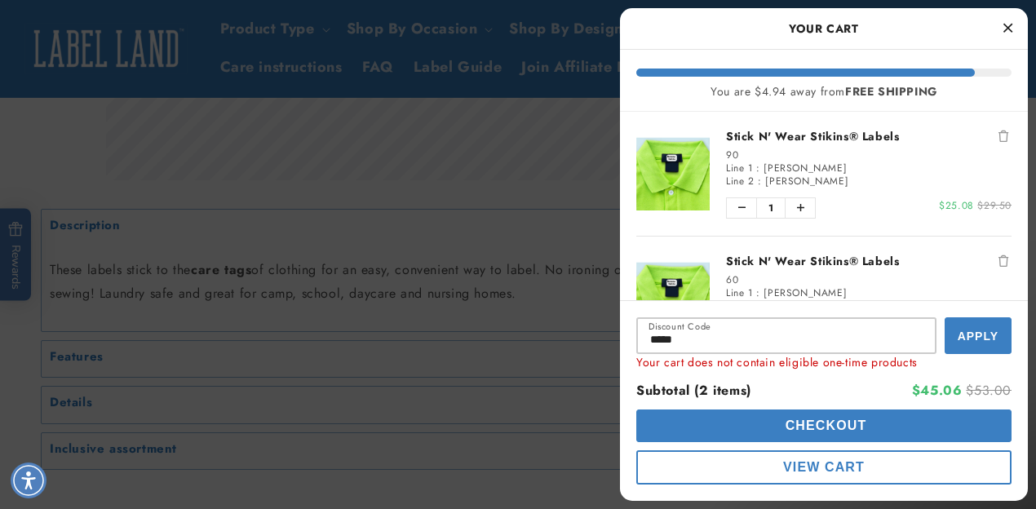
click at [999, 259] on icon "Remove Stick N' Wear Stikins® Labels" at bounding box center [1004, 260] width 10 height 11
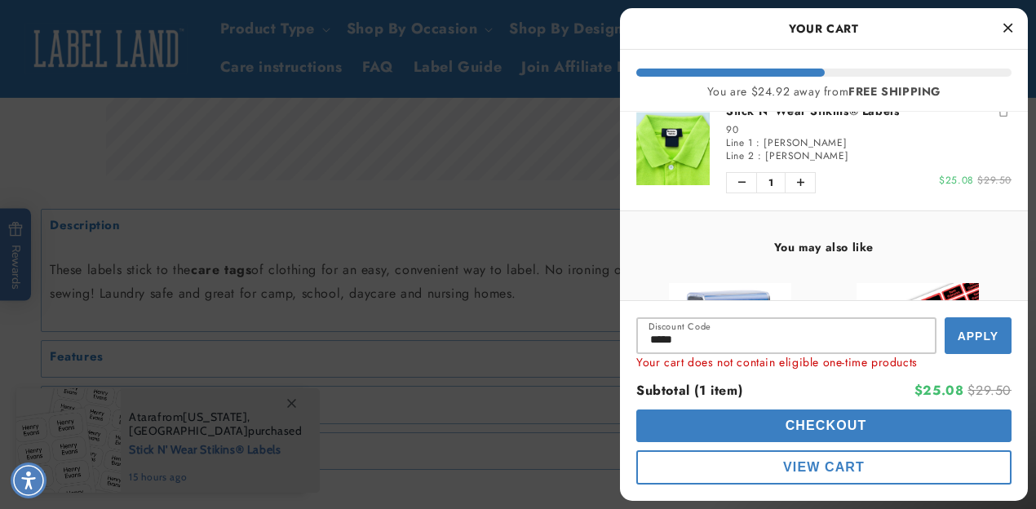
scroll to position [19, 0]
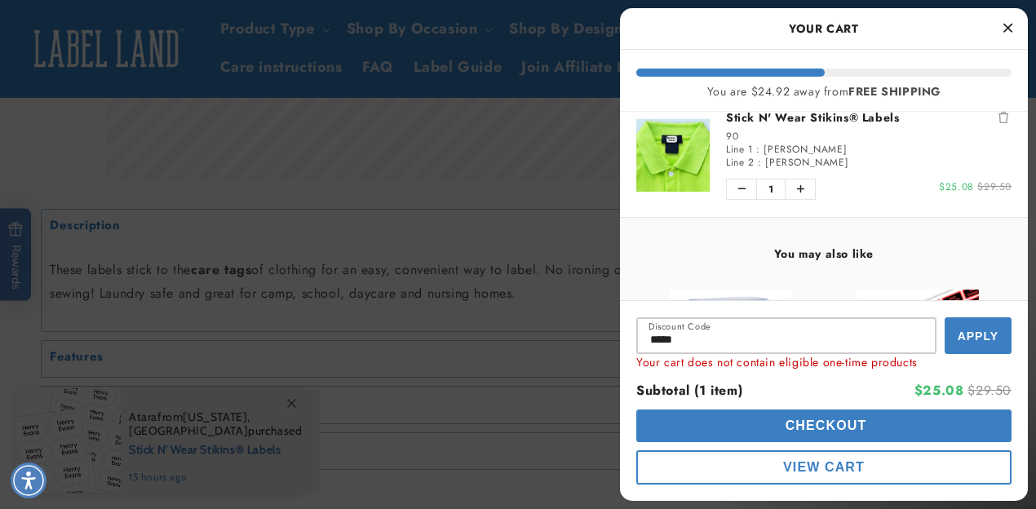
click at [809, 465] on span "View Cart" at bounding box center [824, 467] width 82 height 14
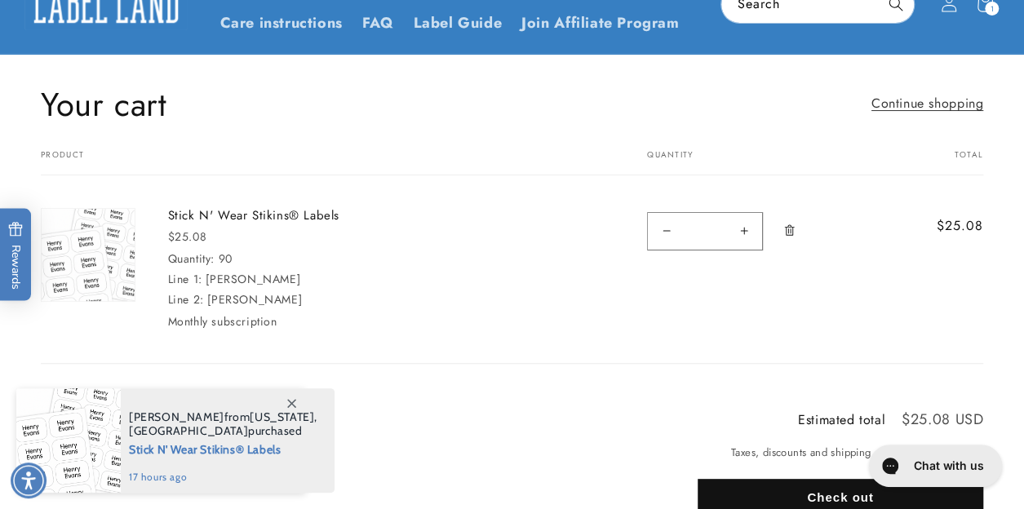
scroll to position [197, 0]
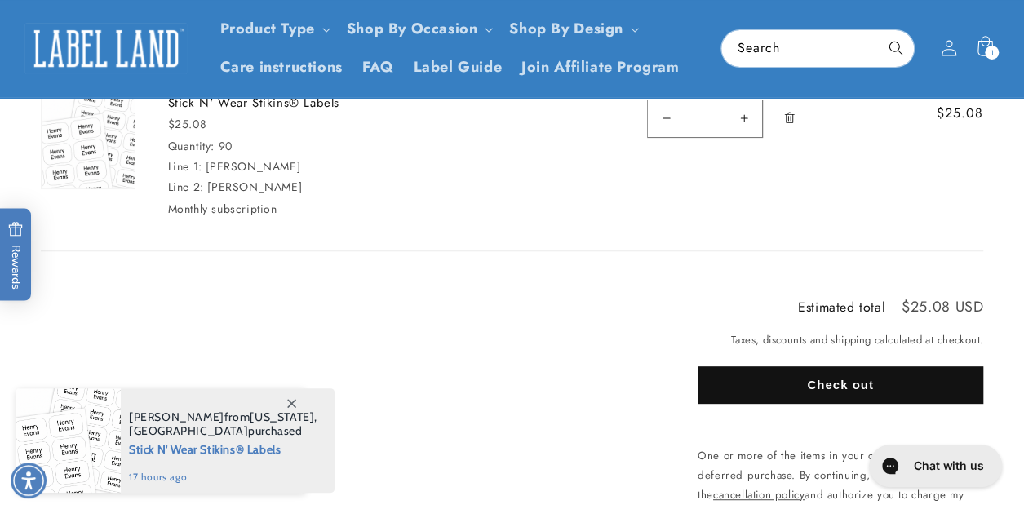
click at [857, 378] on button "Check out" at bounding box center [841, 385] width 286 height 38
